Goal: Task Accomplishment & Management: Manage account settings

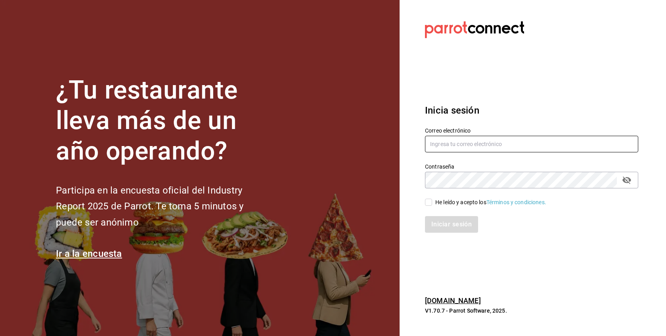
click at [463, 148] on input "text" at bounding box center [531, 144] width 213 height 17
paste input "[EMAIL_ADDRESS][DOMAIN_NAME]"
type input "[EMAIL_ADDRESS][DOMAIN_NAME]"
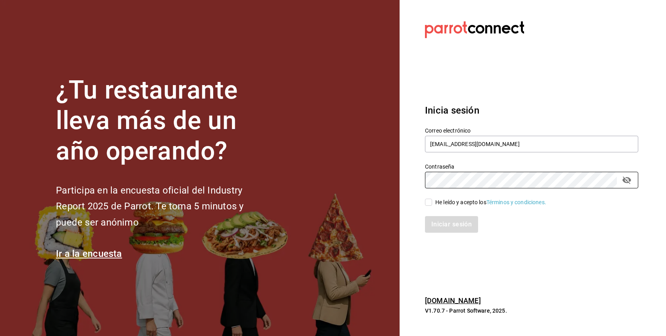
click at [464, 203] on div "He leído y acepto los Términos y condiciones." at bounding box center [490, 203] width 111 height 8
click at [432, 203] on input "He leído y acepto los Términos y condiciones." at bounding box center [428, 202] width 7 height 7
checkbox input "true"
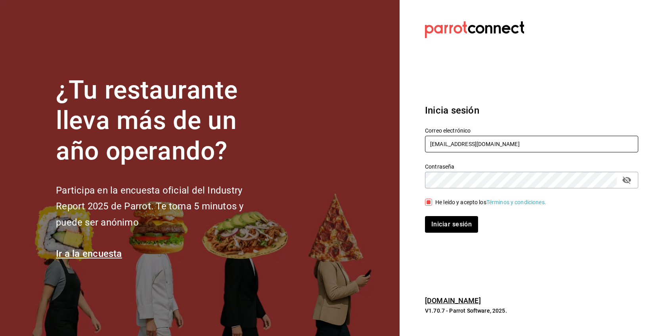
click at [433, 142] on input "matadechile@metepec.com" at bounding box center [531, 144] width 213 height 17
type input "matadechile@metepec.com"
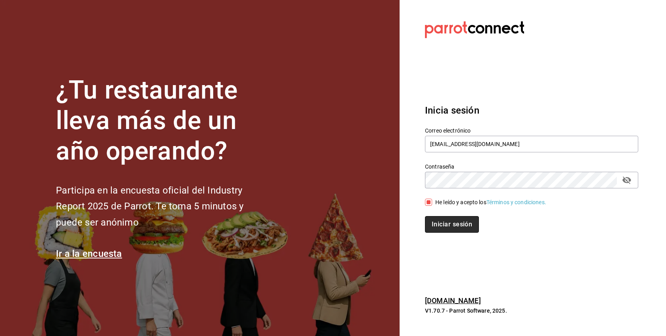
click at [441, 220] on button "Iniciar sesión" at bounding box center [452, 224] width 54 height 17
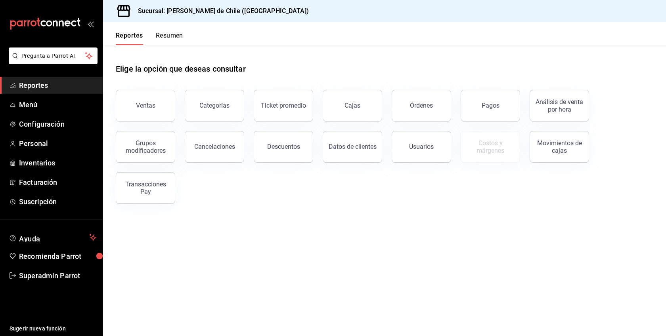
click at [167, 45] on button "Resumen" at bounding box center [169, 38] width 27 height 13
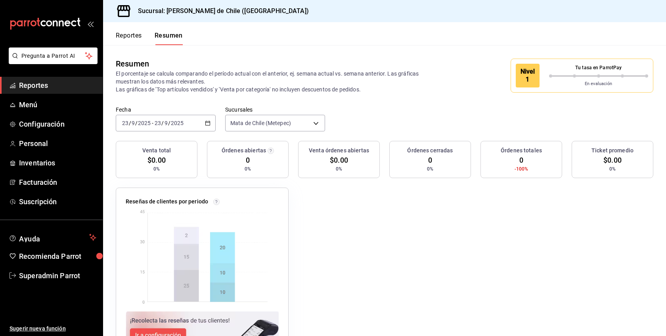
click at [135, 34] on button "Reportes" at bounding box center [129, 38] width 26 height 13
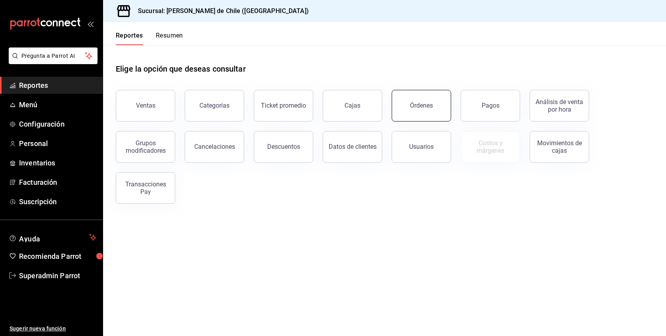
click at [421, 103] on div "Órdenes" at bounding box center [421, 106] width 23 height 8
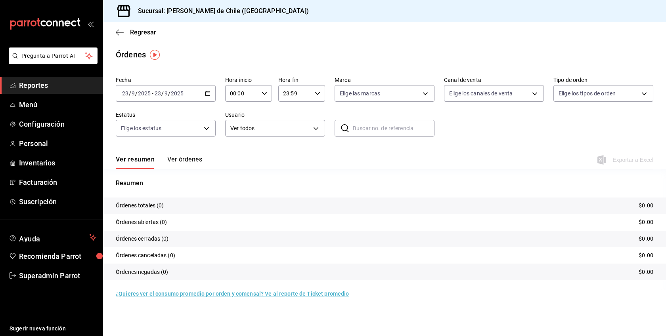
click at [182, 163] on button "Ver órdenes" at bounding box center [184, 162] width 35 height 13
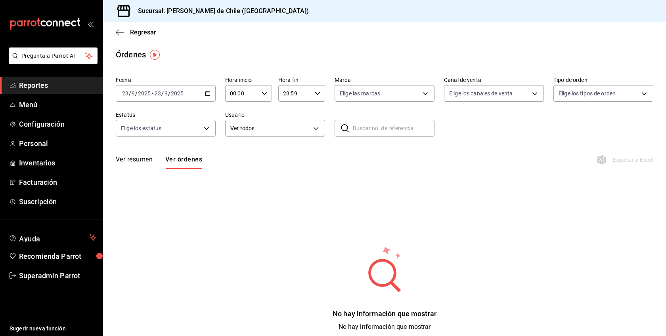
click at [212, 94] on div "[DATE] [DATE] - [DATE] [DATE]" at bounding box center [166, 93] width 100 height 17
click at [143, 172] on span "Mes actual" at bounding box center [152, 171] width 61 height 8
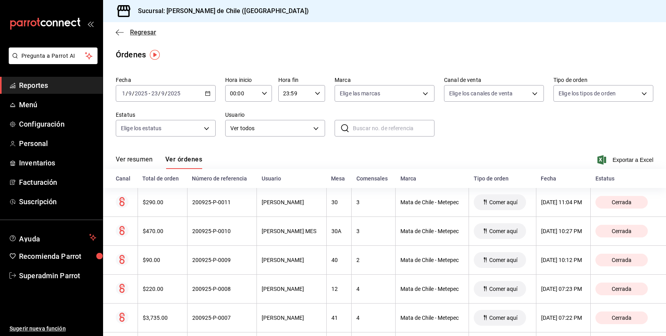
click at [136, 31] on span "Regresar" at bounding box center [143, 33] width 26 height 8
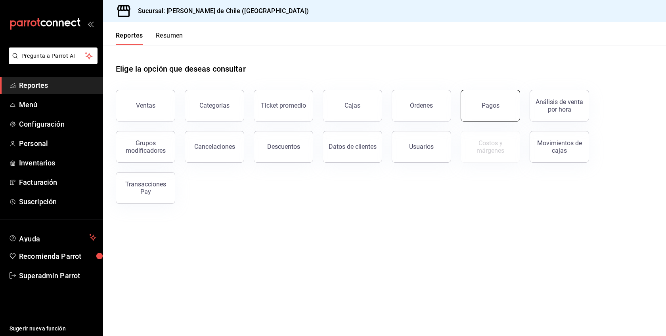
click at [501, 108] on button "Pagos" at bounding box center [490, 106] width 59 height 32
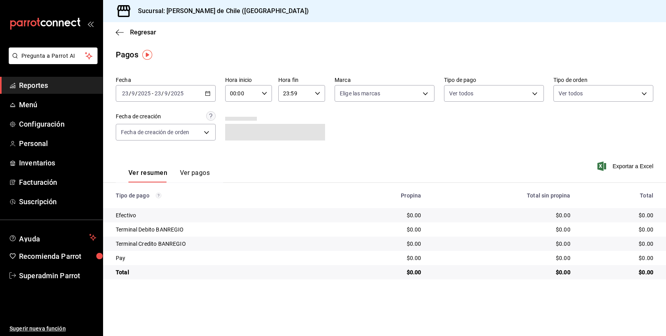
click at [191, 179] on button "Ver pagos" at bounding box center [195, 175] width 30 height 13
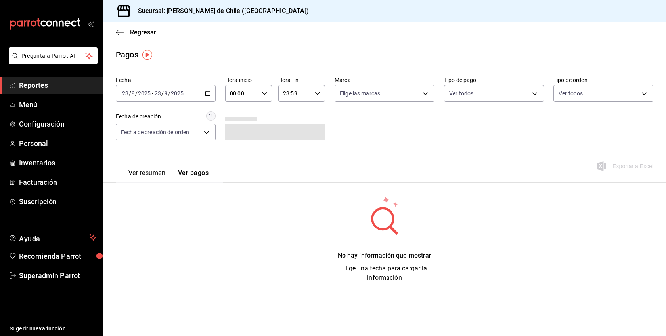
click at [208, 94] on icon "button" at bounding box center [208, 94] width 6 height 6
click at [149, 168] on span "Mes actual" at bounding box center [152, 171] width 61 height 8
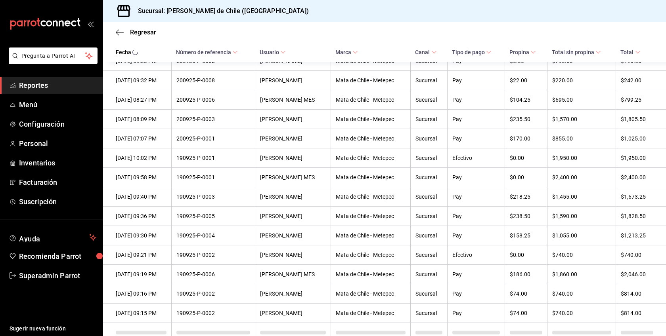
scroll to position [269, 0]
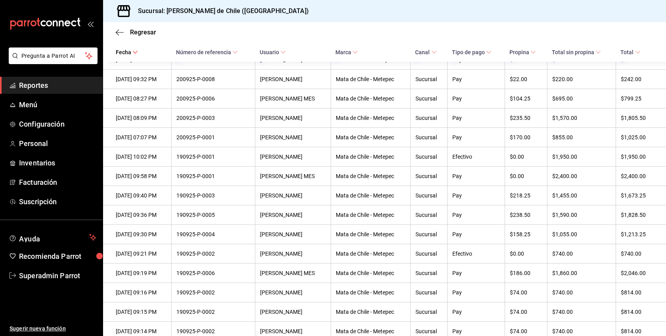
click at [63, 84] on span "Reportes" at bounding box center [57, 85] width 77 height 11
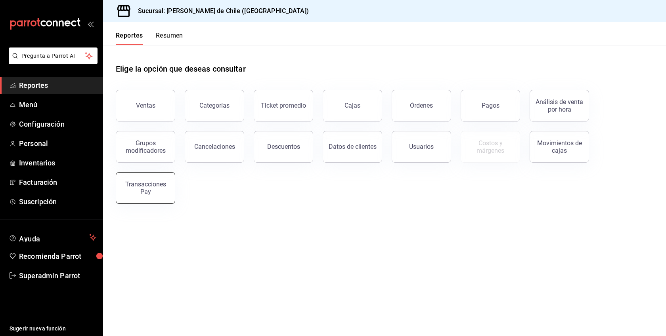
click at [159, 188] on div "Transacciones Pay" at bounding box center [145, 188] width 49 height 15
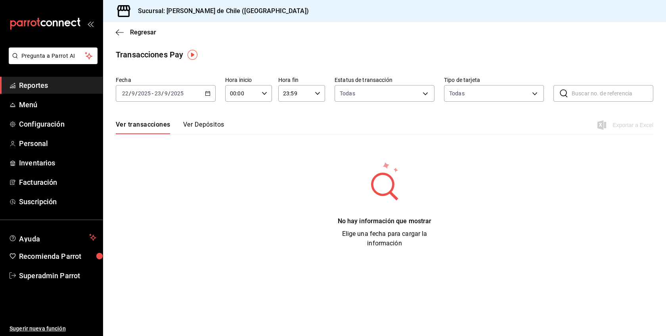
click at [218, 124] on button "Ver Depósitos" at bounding box center [203, 127] width 41 height 13
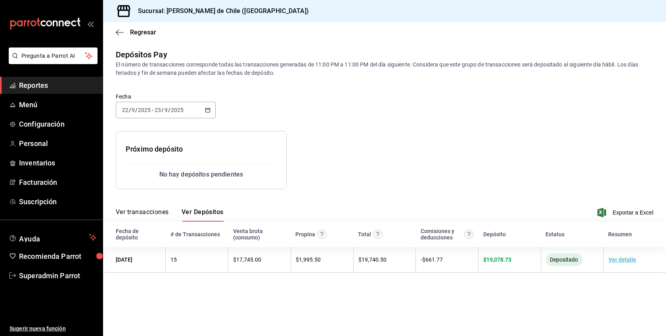
click at [206, 108] on \(Stroke\) "button" at bounding box center [207, 110] width 5 height 4
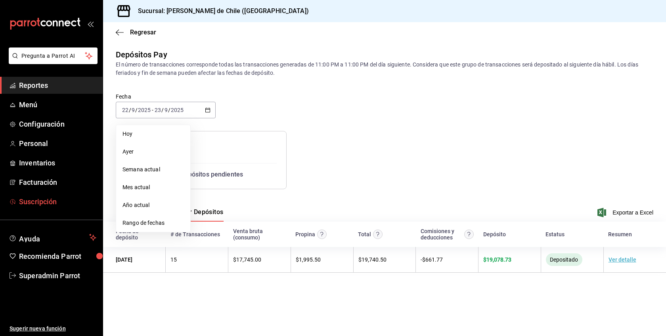
click at [60, 201] on span "Suscripción" at bounding box center [57, 202] width 77 height 11
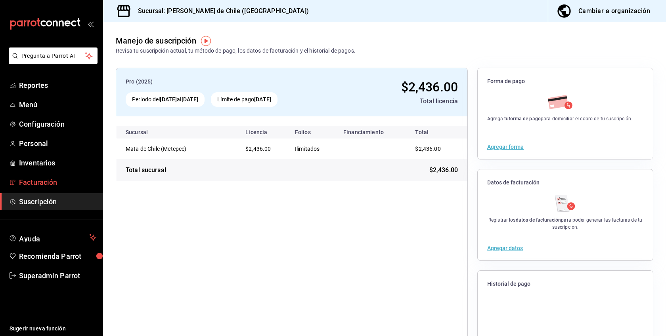
click at [57, 185] on span "Facturación" at bounding box center [57, 182] width 77 height 11
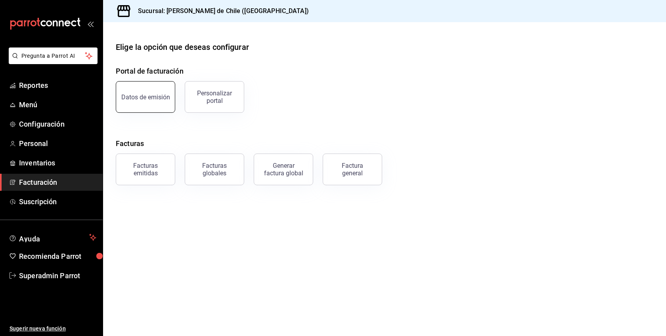
click at [161, 96] on div "Datos de emisión" at bounding box center [145, 98] width 49 height 8
